Goal: Entertainment & Leisure: Browse casually

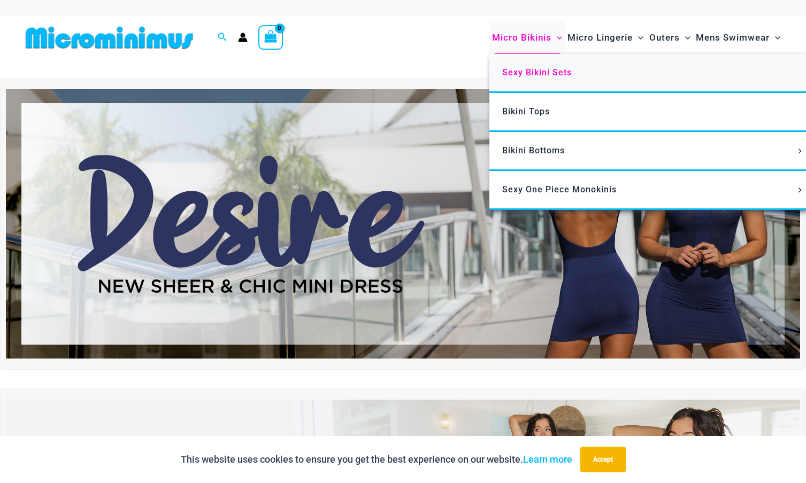
click at [540, 74] on span "Sexy Bikini Sets" at bounding box center [536, 72] width 69 height 10
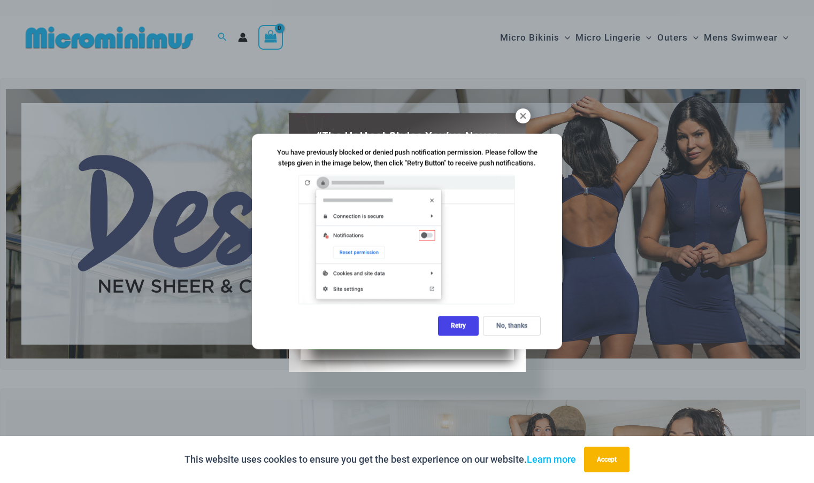
click at [513, 323] on div "No, thanks" at bounding box center [512, 326] width 58 height 20
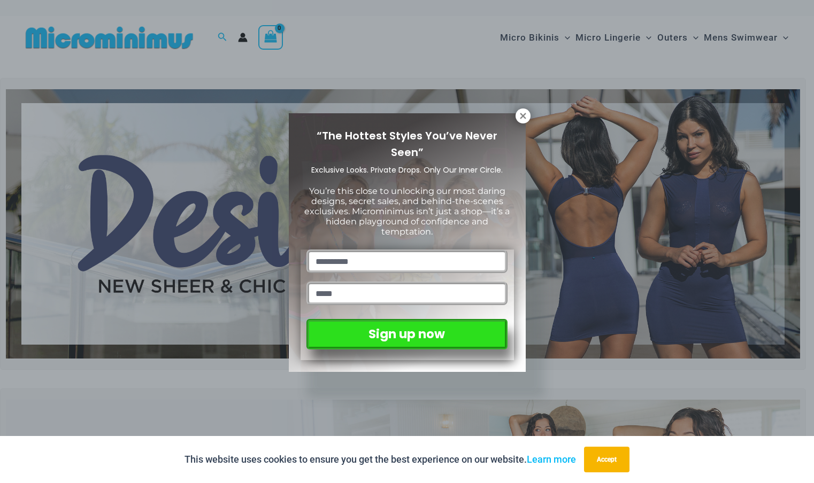
click at [528, 121] on div "“The Hottest Styles You’ve Never Seen” Exclusive Looks. Private Drops. Only Our…" at bounding box center [407, 241] width 814 height 483
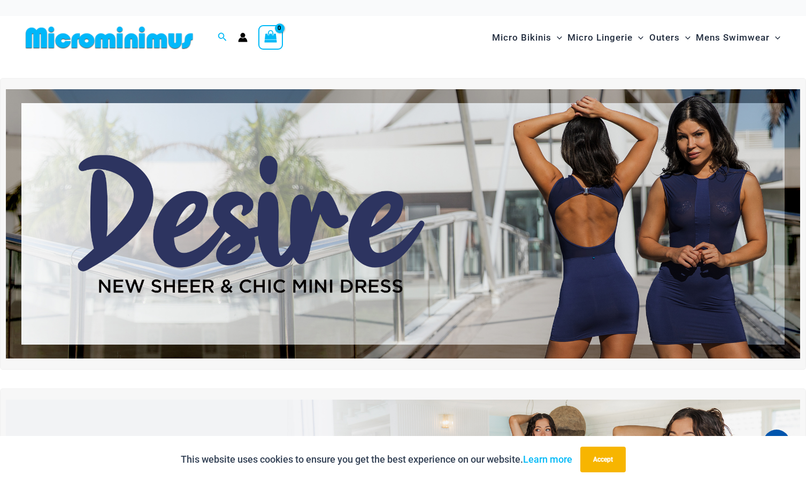
click at [123, 45] on img at bounding box center [109, 38] width 176 height 24
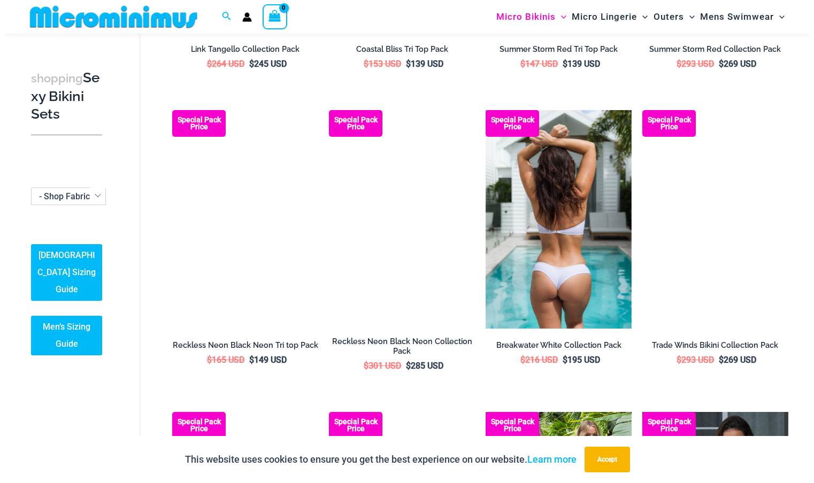
scroll to position [897, 0]
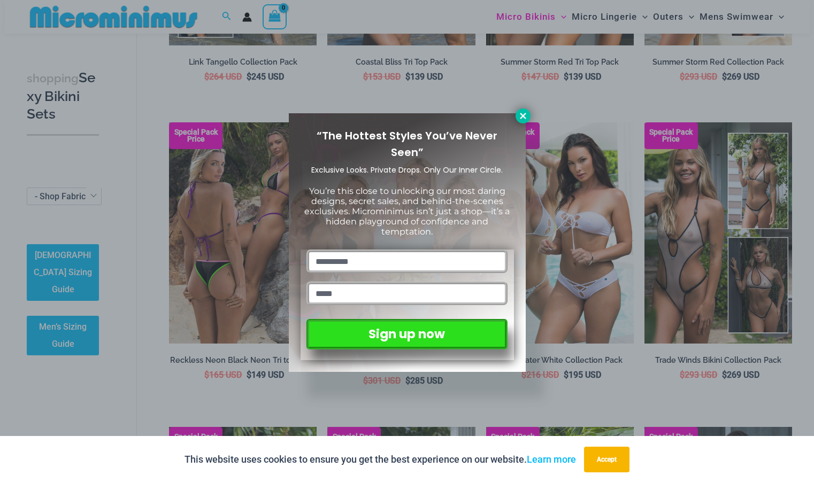
click at [527, 118] on icon at bounding box center [523, 116] width 10 height 10
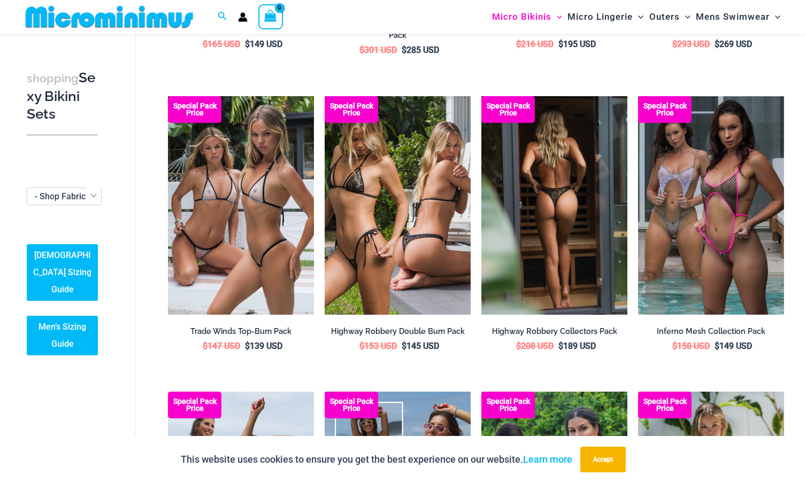
scroll to position [1213, 0]
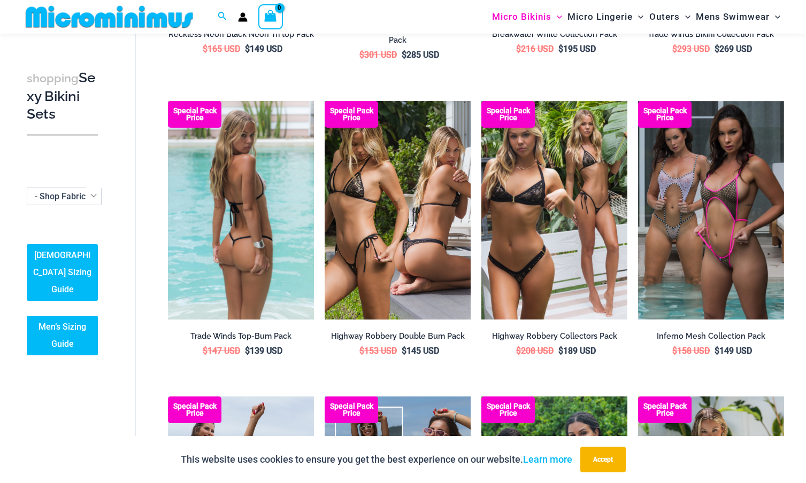
click at [229, 241] on img at bounding box center [241, 210] width 146 height 219
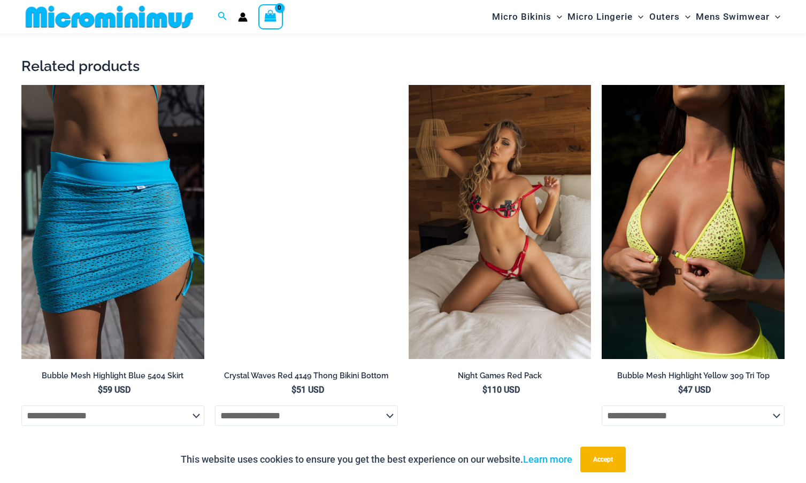
scroll to position [2325, 0]
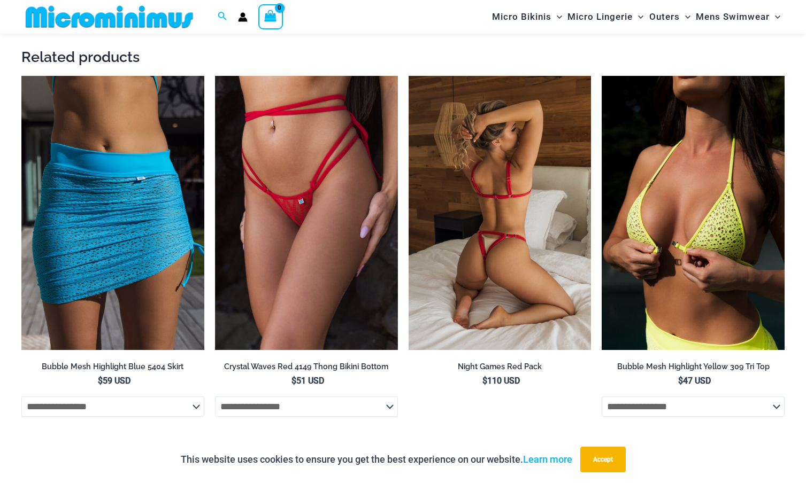
click at [514, 262] on img at bounding box center [499, 213] width 183 height 274
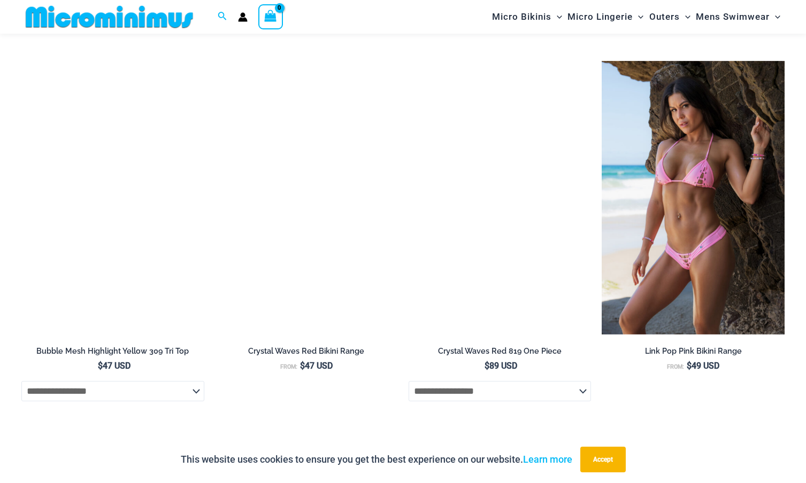
scroll to position [2381, 0]
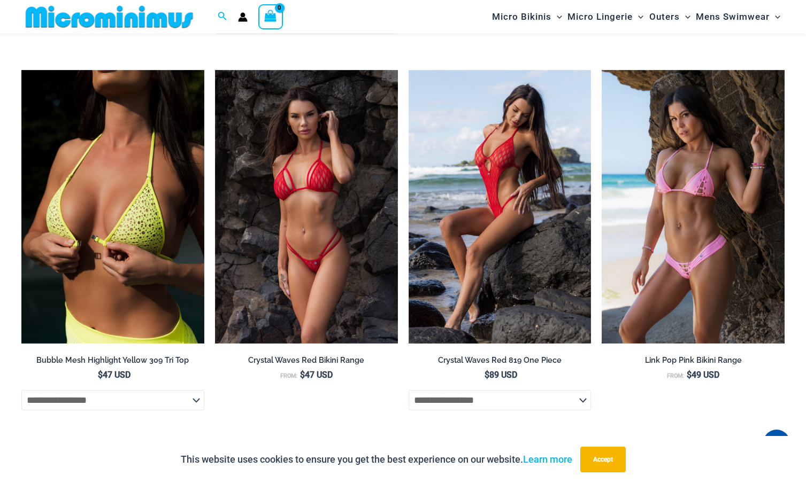
click at [244, 16] on circle "Account icon link" at bounding box center [243, 14] width 5 height 5
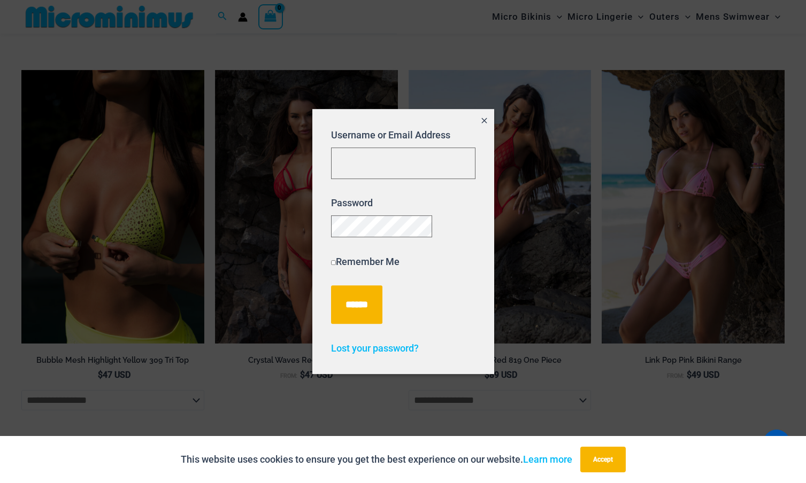
click at [484, 116] on icon "Close popup" at bounding box center [484, 120] width 9 height 9
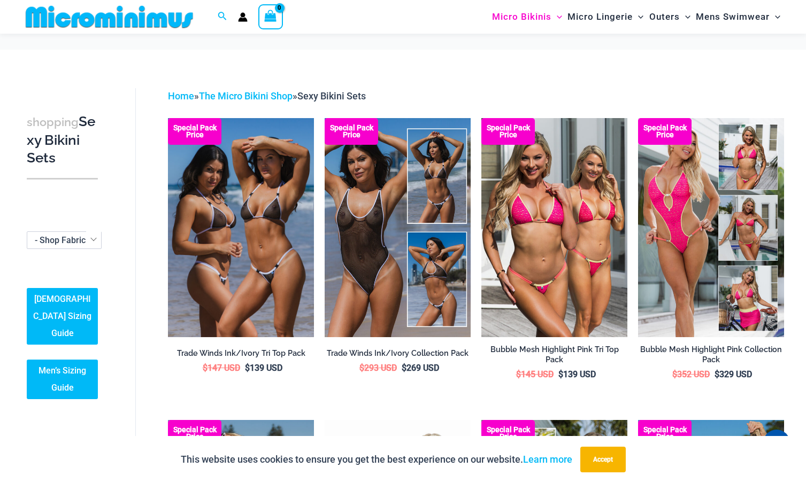
scroll to position [1213, 0]
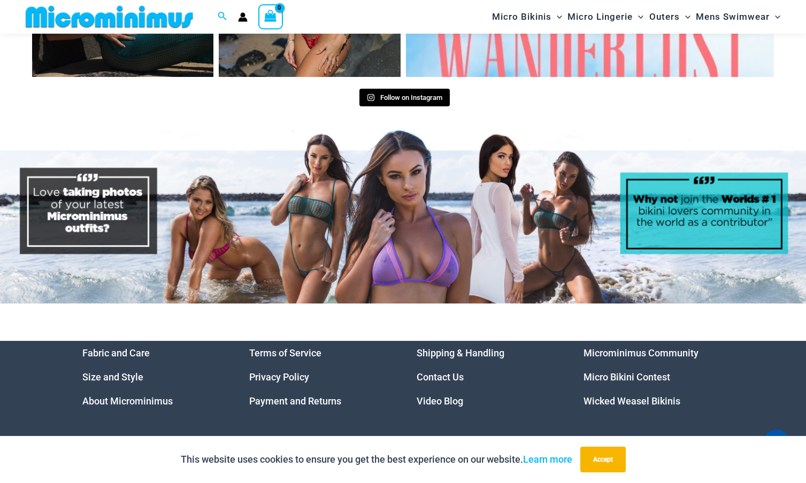
scroll to position [4909, 0]
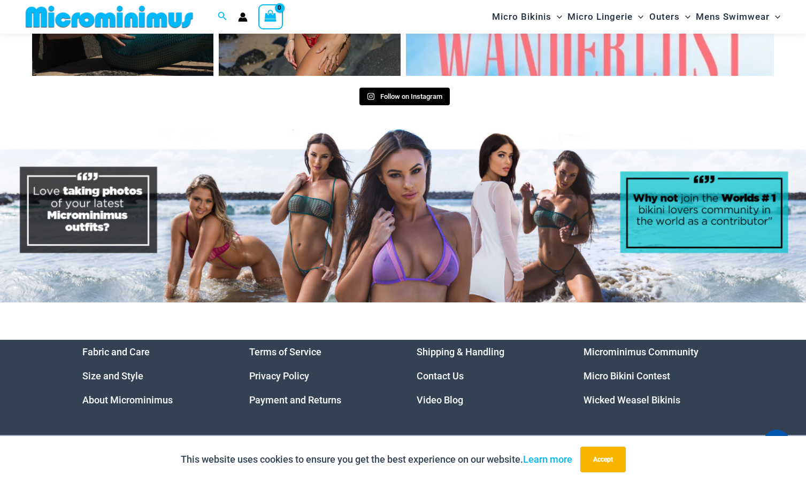
click at [614, 370] on link "Micro Bikini Contest" at bounding box center [626, 375] width 87 height 11
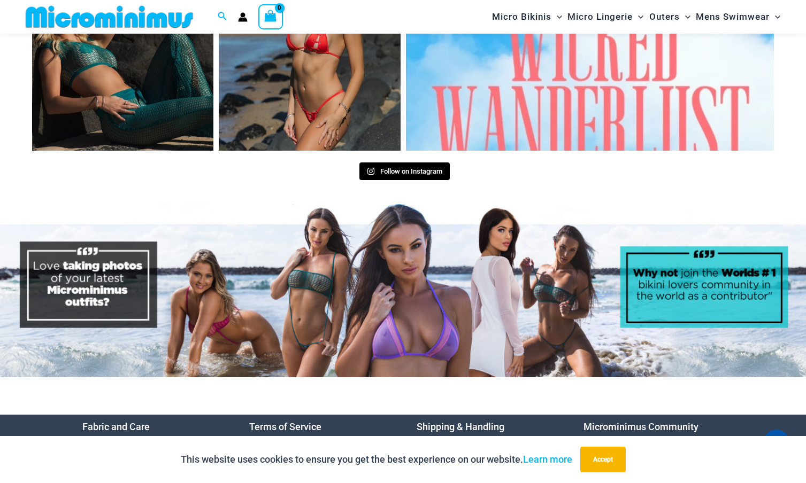
scroll to position [4836, 0]
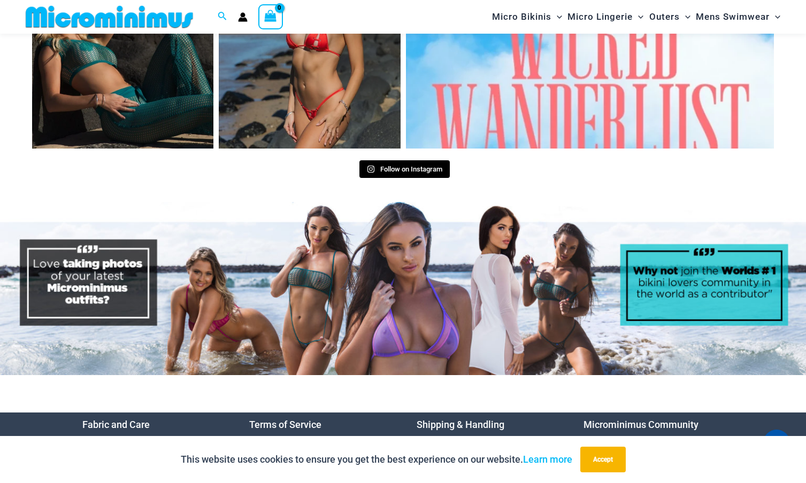
click at [429, 299] on img at bounding box center [403, 288] width 806 height 173
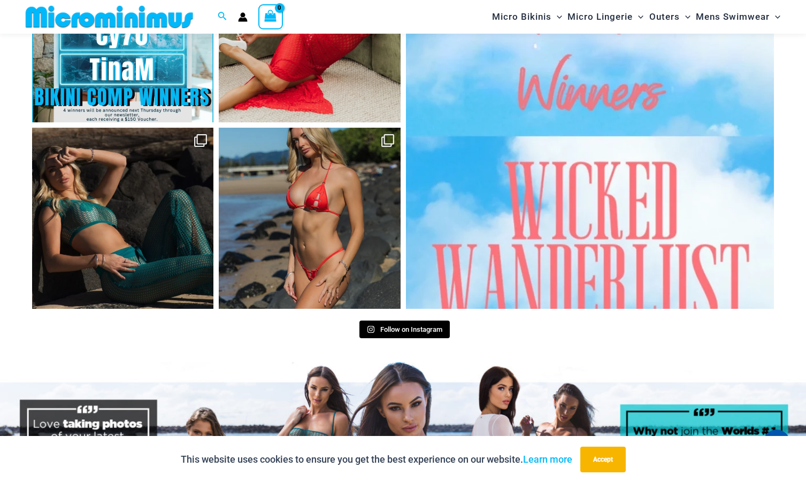
scroll to position [4569, 0]
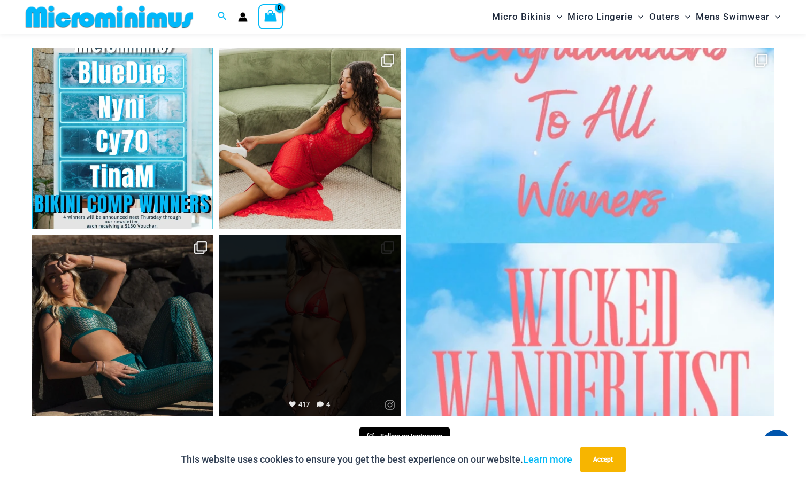
click at [322, 305] on link "Open" at bounding box center [309, 325] width 181 height 181
